Goal: Information Seeking & Learning: Learn about a topic

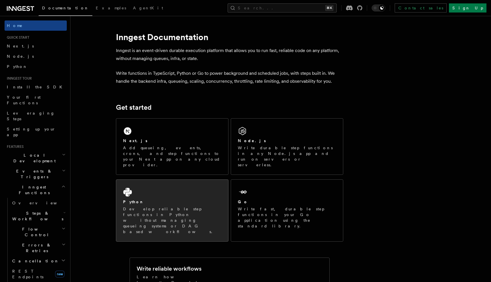
click at [128, 188] on icon at bounding box center [127, 192] width 9 height 9
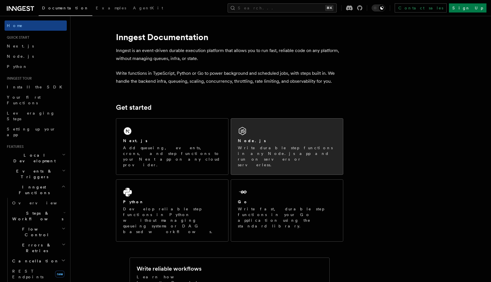
click at [277, 146] on p "Write durable step functions in any Node.js app and run on servers or serverles…" at bounding box center [287, 156] width 98 height 23
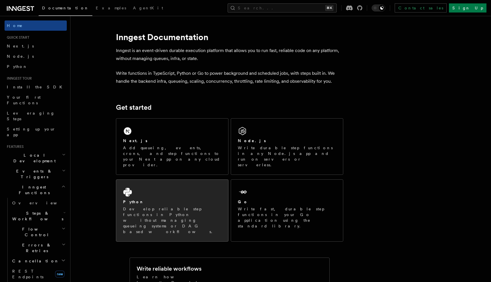
click at [156, 183] on div "Python Develop reliable step functions in Python without managing queueing syst…" at bounding box center [172, 211] width 112 height 62
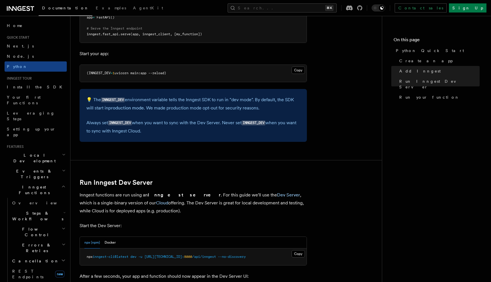
scroll to position [539, 0]
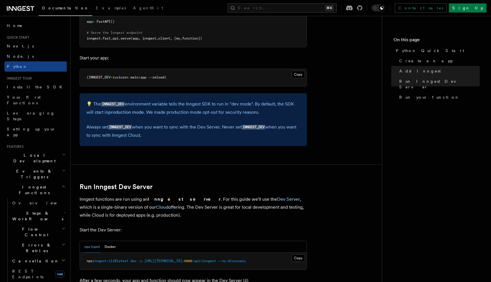
click at [64, 212] on icon "button" at bounding box center [64, 212] width 1 height 1
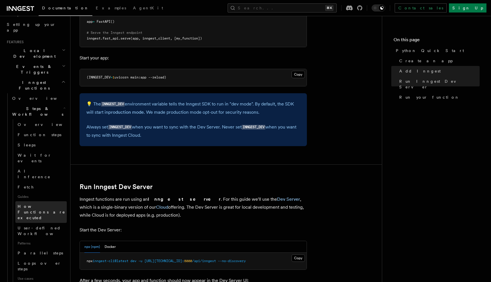
scroll to position [107, 0]
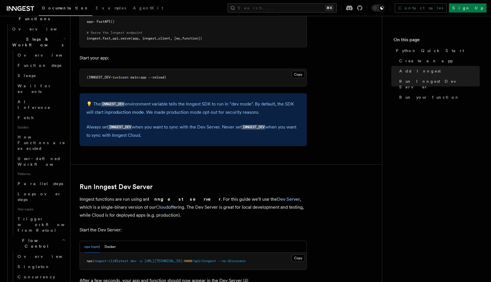
scroll to position [174, 0]
click at [62, 238] on icon "button" at bounding box center [64, 240] width 4 height 5
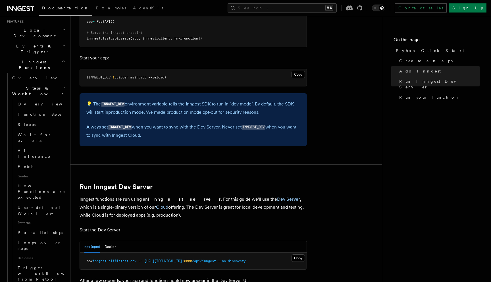
scroll to position [53, 0]
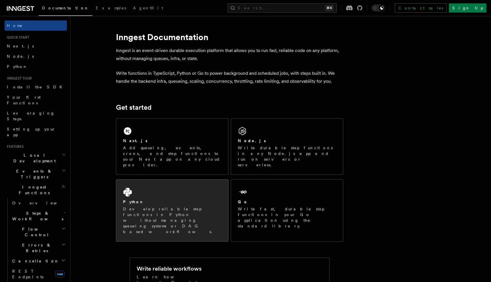
click at [152, 186] on div "Python Develop reliable step functions in Python without managing queueing syst…" at bounding box center [172, 211] width 112 height 62
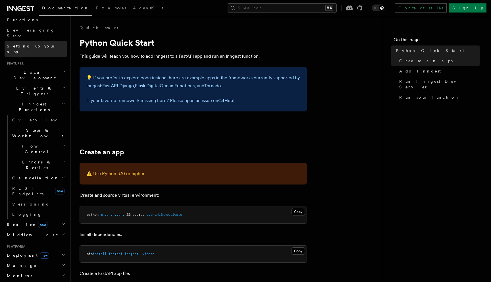
scroll to position [82, 0]
click at [37, 160] on span "Errors & Retries" at bounding box center [36, 165] width 52 height 11
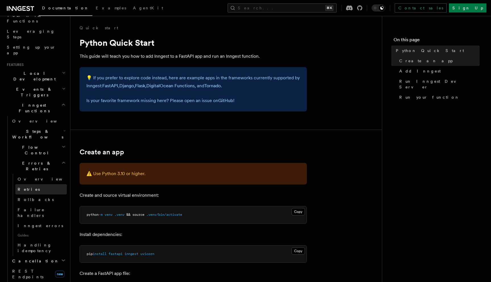
click at [30, 184] on link "Retries" at bounding box center [40, 189] width 51 height 10
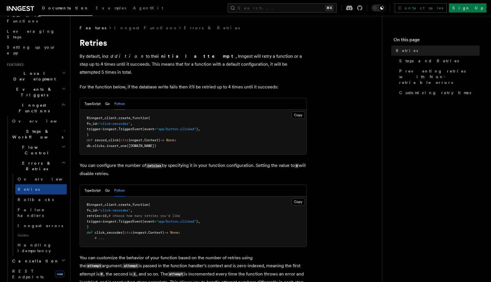
click at [27, 9] on icon at bounding box center [20, 8] width 27 height 7
